Goal: Navigation & Orientation: Find specific page/section

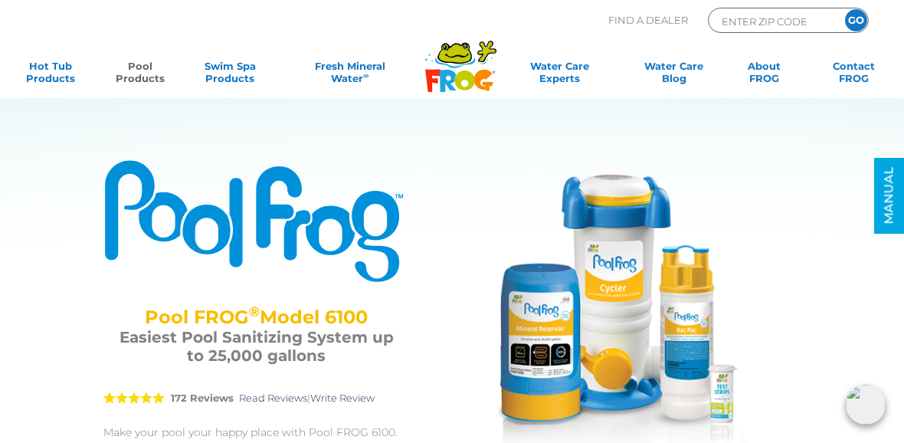
click at [745, 18] on input "ENTER ZIP CODE" at bounding box center [771, 21] width 103 height 18
type input "ENTER ZIP CODE"
click at [807, 26] on input "Zip Code Form" at bounding box center [771, 21] width 103 height 18
type input "43324"
click at [856, 20] on input "GO" at bounding box center [856, 20] width 22 height 22
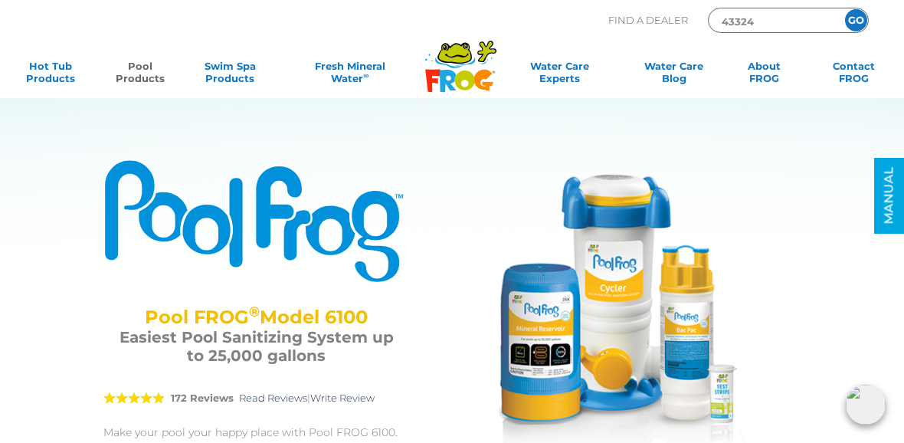
click at [852, 19] on input "GO" at bounding box center [856, 20] width 22 height 22
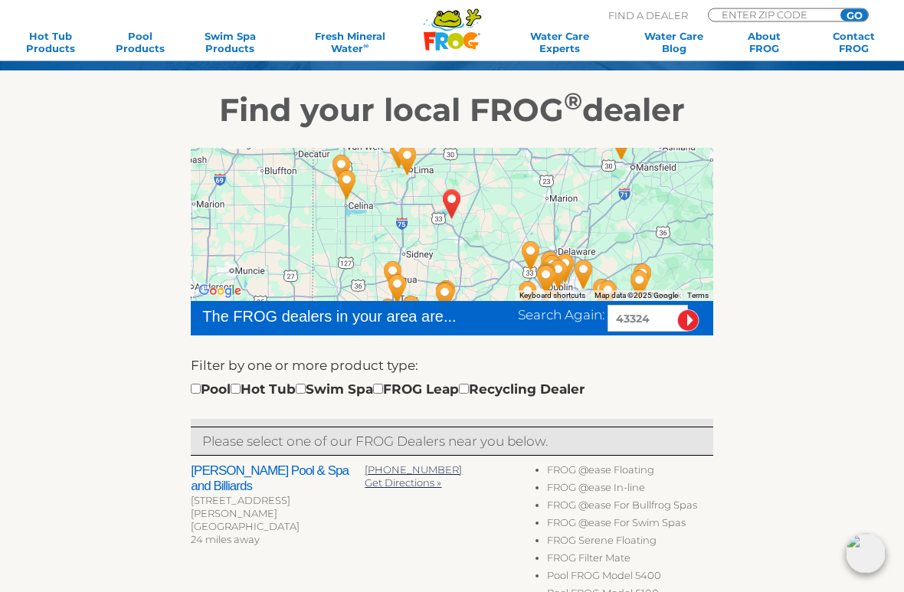
scroll to position [226, 0]
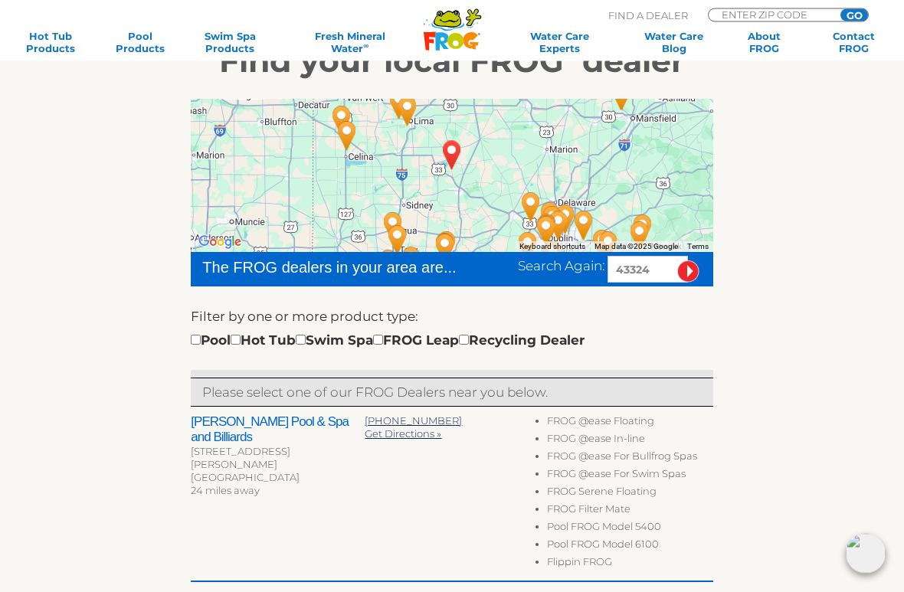
click at [201, 342] on input "checkbox" at bounding box center [196, 341] width 10 height 10
checkbox input "true"
